Goal: Check status: Check status

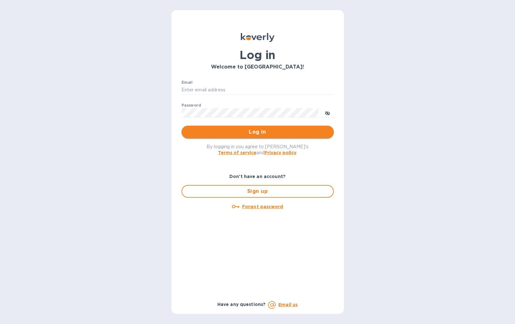
type input "cinziac@rssiusa.com"
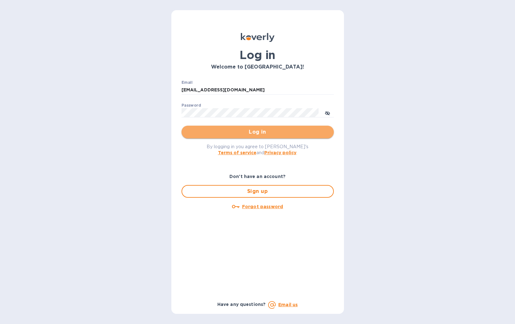
click at [247, 134] on span "Log in" at bounding box center [257, 132] width 142 height 8
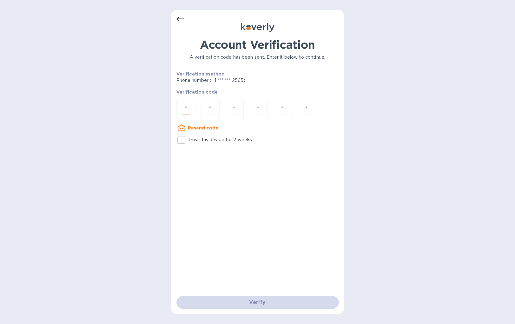
click at [188, 107] on input "number" at bounding box center [186, 109] width 8 height 12
type input "3"
type input "8"
type input "7"
type input "0"
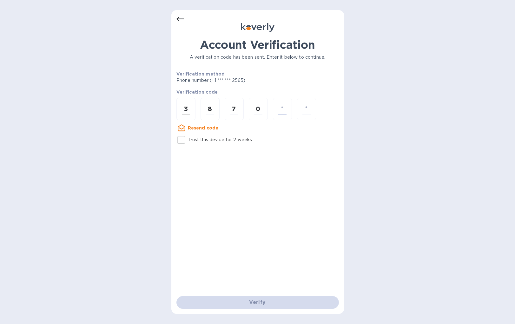
type input "9"
type input "6"
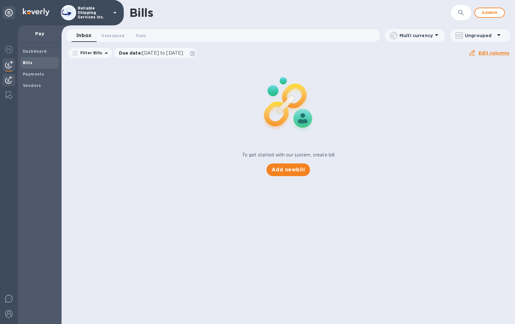
click at [6, 80] on img at bounding box center [9, 80] width 8 height 8
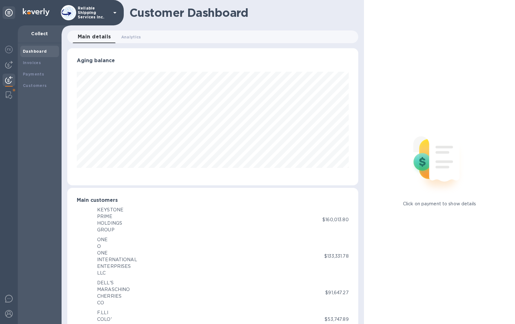
scroll to position [316899, 316748]
click at [40, 65] on div "Invoices" at bounding box center [40, 63] width 34 height 6
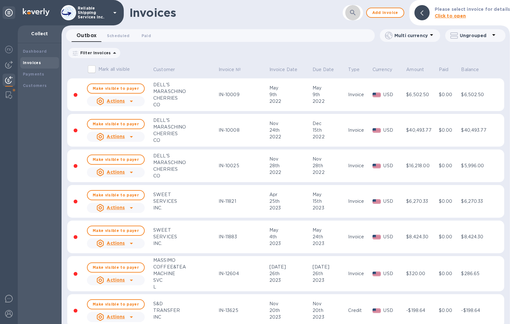
click at [352, 12] on icon "button" at bounding box center [353, 13] width 8 height 8
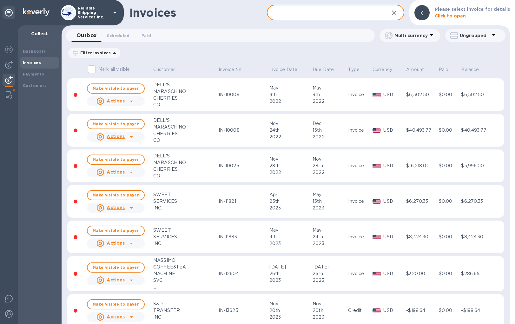
paste input "16512"
type input "16512"
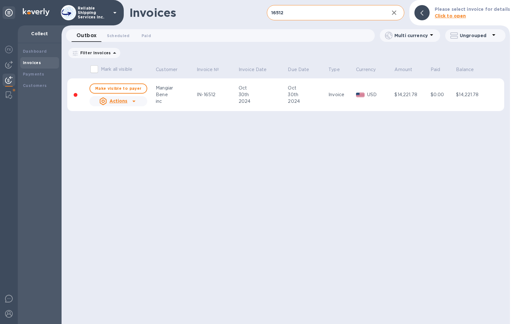
click at [262, 94] on div "30th" at bounding box center [261, 94] width 47 height 7
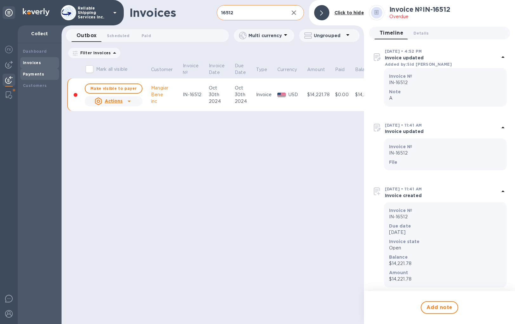
click at [42, 75] on b "Payments" at bounding box center [33, 74] width 21 height 5
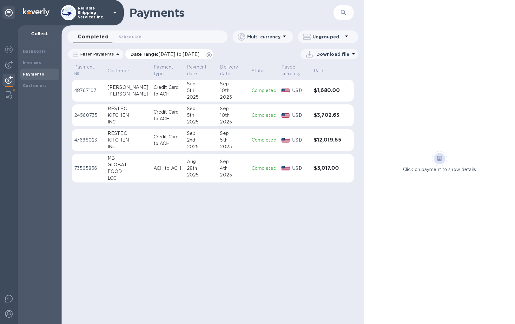
click at [211, 55] on icon at bounding box center [208, 54] width 5 height 5
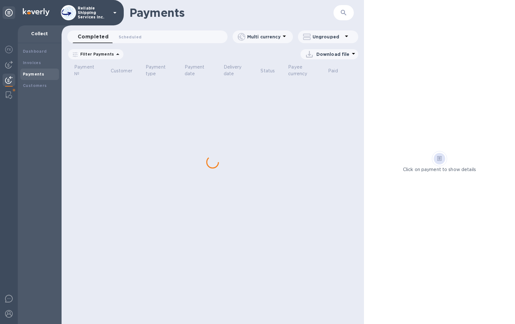
click at [346, 12] on icon "button" at bounding box center [344, 13] width 8 height 8
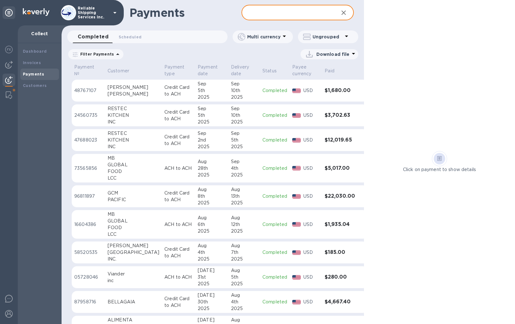
paste input "16512"
type input "16512"
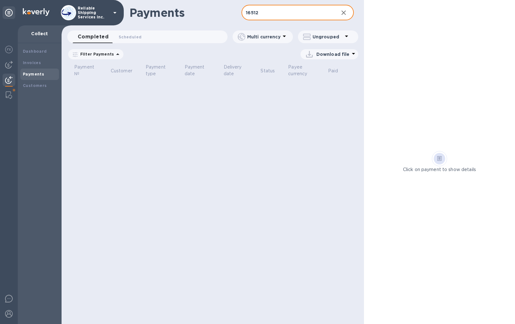
click at [295, 13] on input "16512" at bounding box center [287, 13] width 92 height 16
click at [27, 63] on b "Invoices" at bounding box center [32, 62] width 18 height 5
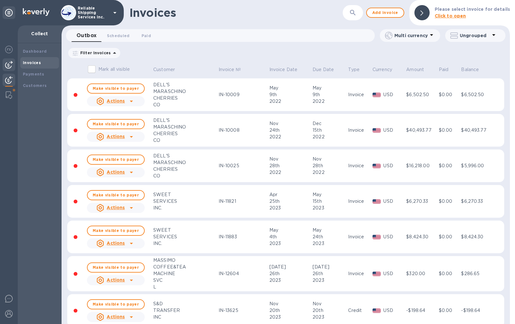
click at [10, 64] on img at bounding box center [9, 65] width 8 height 8
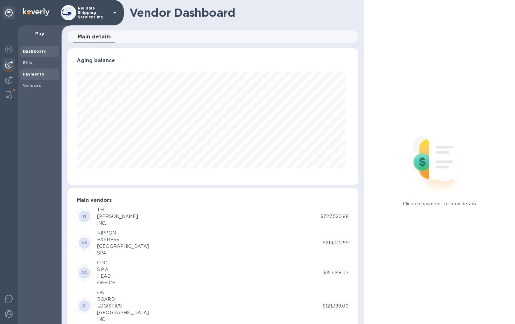
scroll to position [137, 288]
click at [42, 75] on b "Payments" at bounding box center [33, 74] width 21 height 5
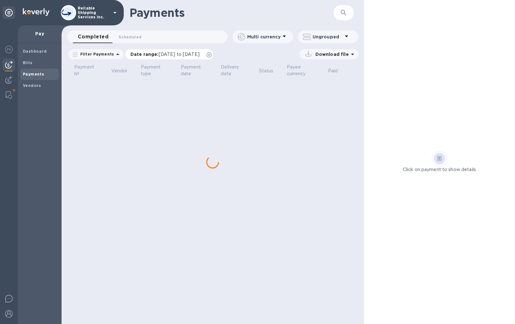
click at [211, 55] on icon at bounding box center [208, 54] width 5 height 5
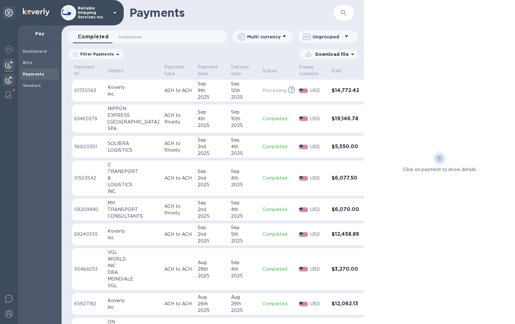
click at [8, 78] on img at bounding box center [9, 80] width 8 height 8
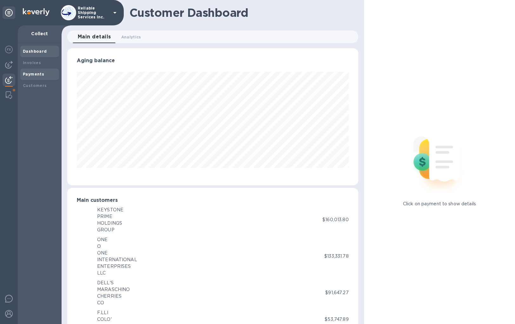
scroll to position [316899, 316748]
click at [35, 64] on b "Invoices" at bounding box center [32, 62] width 18 height 5
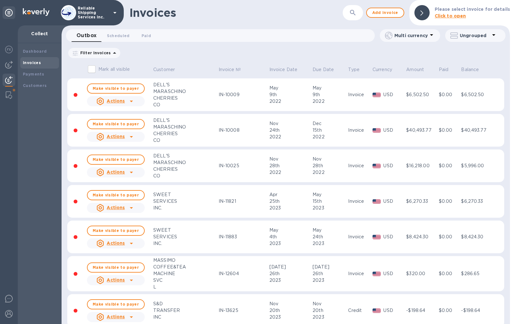
click at [451, 10] on b "Please select invoice for details" at bounding box center [471, 9] width 75 height 5
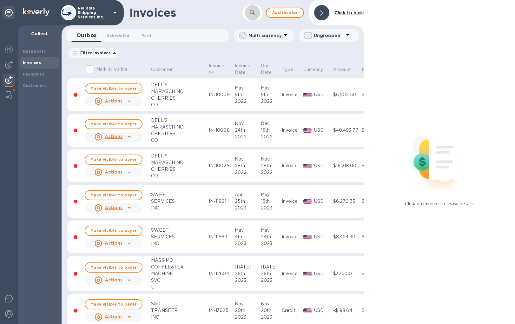
click at [248, 15] on button "button" at bounding box center [252, 12] width 15 height 15
click at [241, 16] on input "text" at bounding box center [250, 13] width 67 height 16
paste input "16512"
type input "16512"
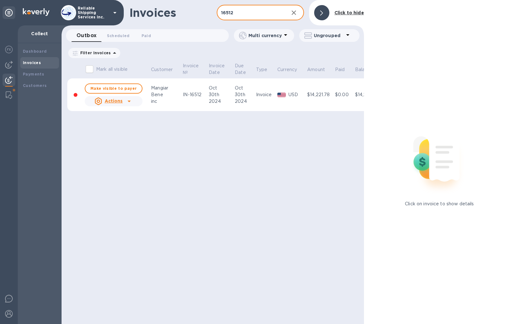
click at [189, 94] on div "IN-16512" at bounding box center [195, 94] width 24 height 7
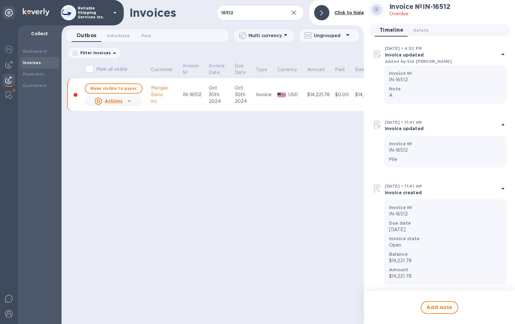
scroll to position [5, 0]
click at [191, 190] on div "Invoices 16512 ​ Add invoice Click to hide Outbox 0 Scheduled 0 Paid 0 Multi cu…" at bounding box center [213, 162] width 302 height 324
drag, startPoint x: 414, startPoint y: 275, endPoint x: 389, endPoint y: 273, distance: 25.5
click at [389, 273] on p "$14,221.78" at bounding box center [445, 274] width 113 height 7
copy p "$14,221.78"
